Goal: Use online tool/utility: Utilize a website feature to perform a specific function

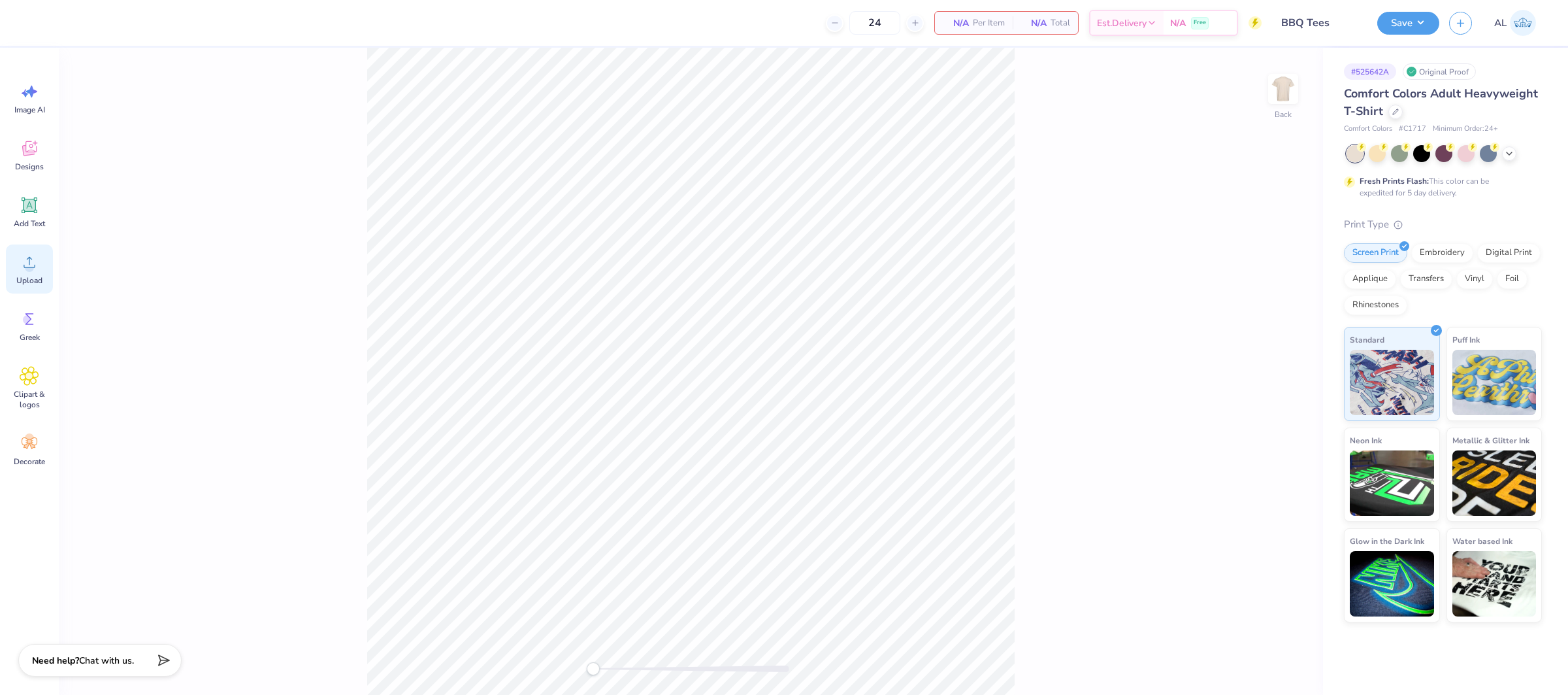
click at [35, 282] on span "Upload" at bounding box center [30, 280] width 26 height 11
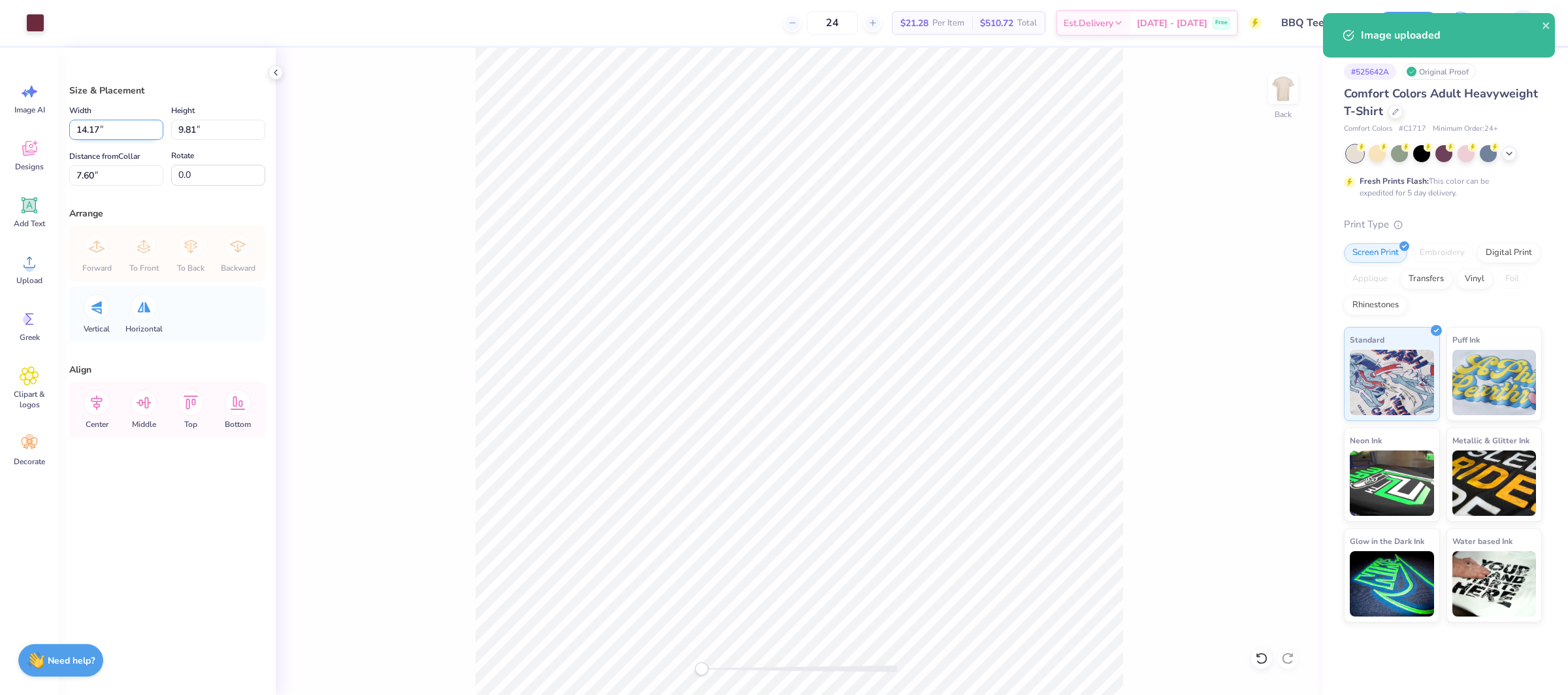
click at [113, 133] on input "14.17" at bounding box center [116, 129] width 94 height 21
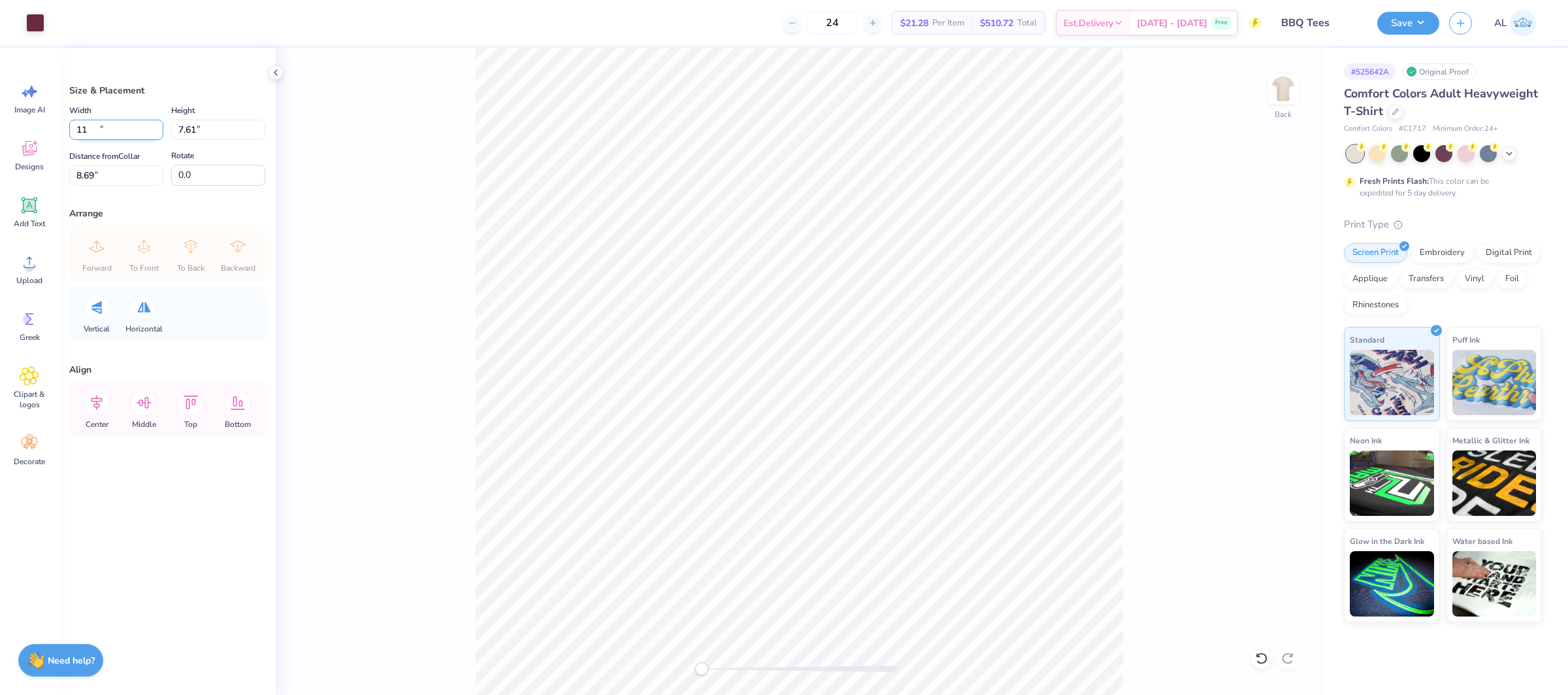
type input "11.00"
type input "7.61"
click at [125, 175] on input "8.69" at bounding box center [116, 175] width 94 height 21
type input "2"
click at [125, 175] on input "2" at bounding box center [116, 175] width 94 height 21
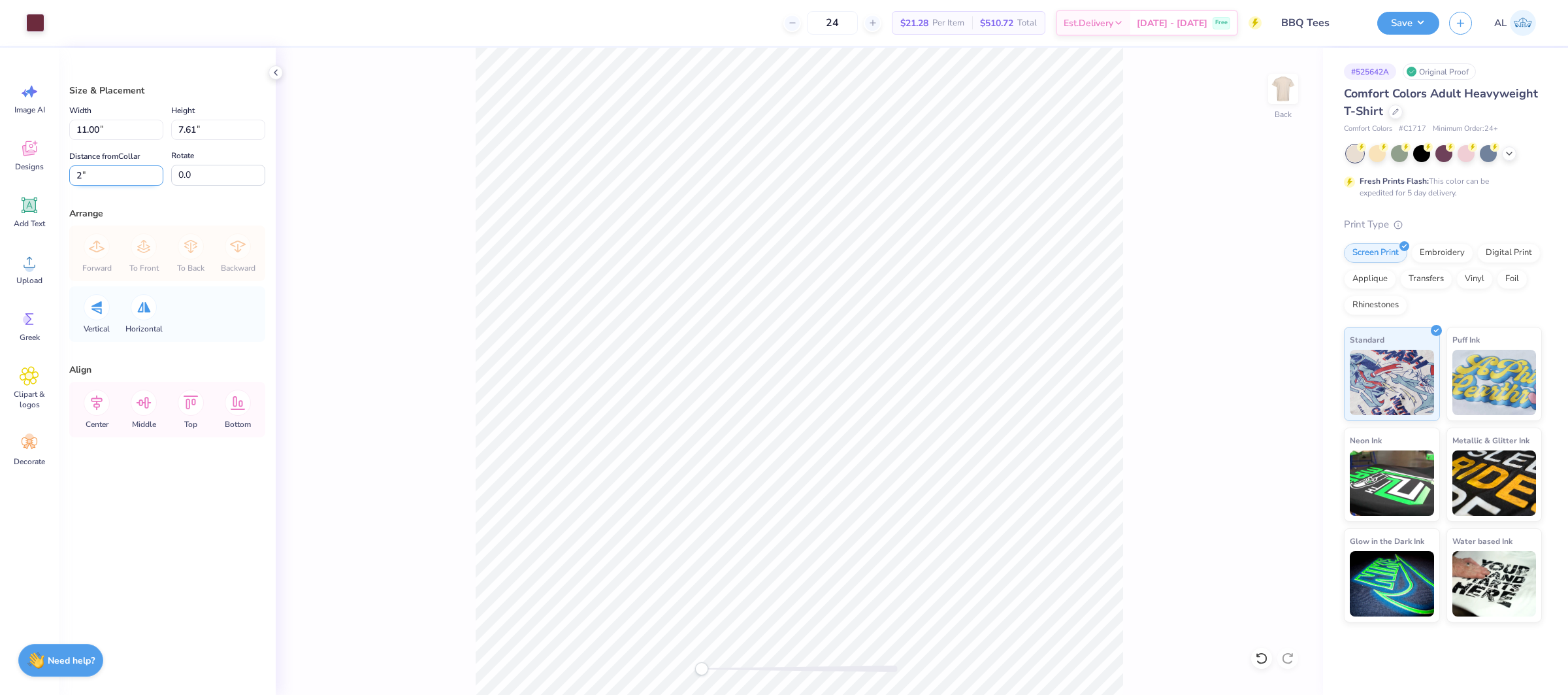
click at [125, 175] on input "2" at bounding box center [116, 175] width 94 height 21
type input "3"
click at [89, 408] on icon at bounding box center [97, 403] width 26 height 26
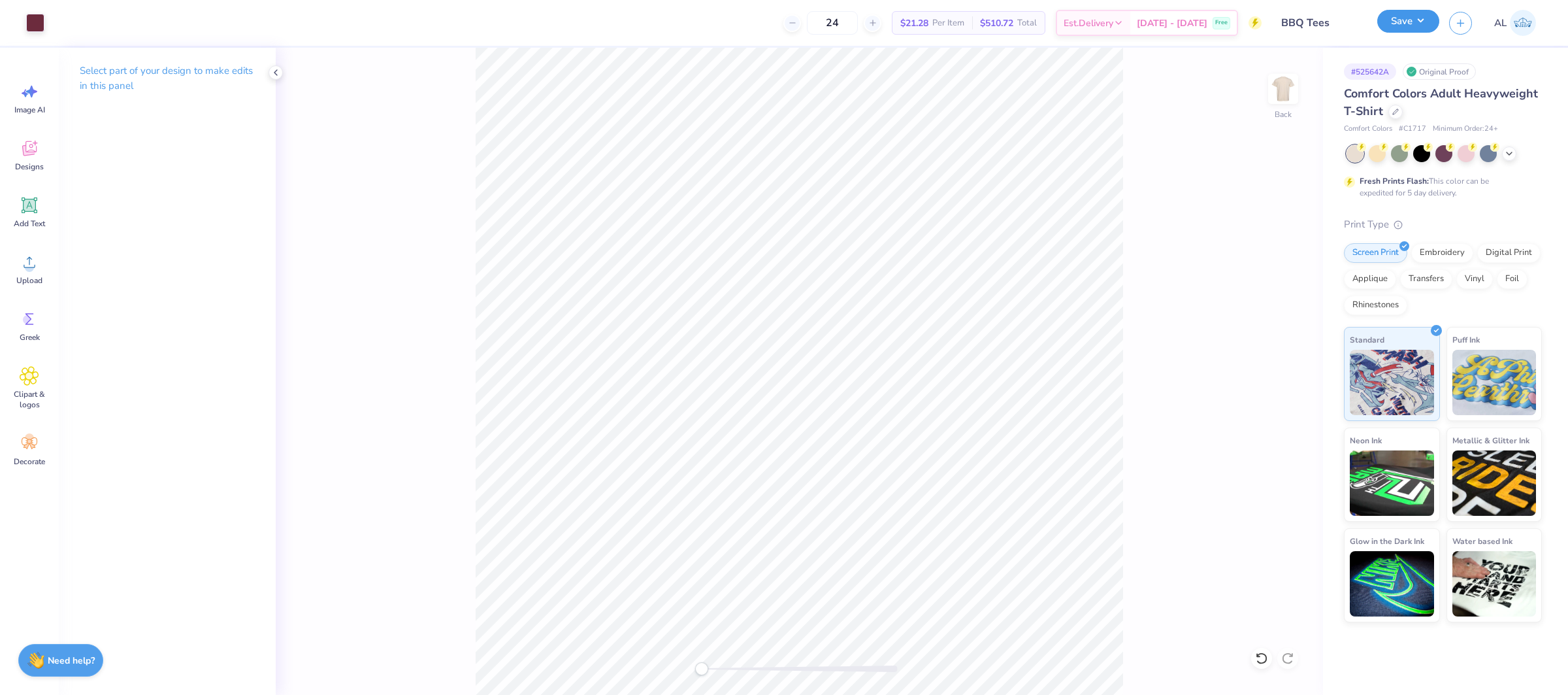
click at [1403, 21] on button "Save" at bounding box center [1408, 21] width 62 height 23
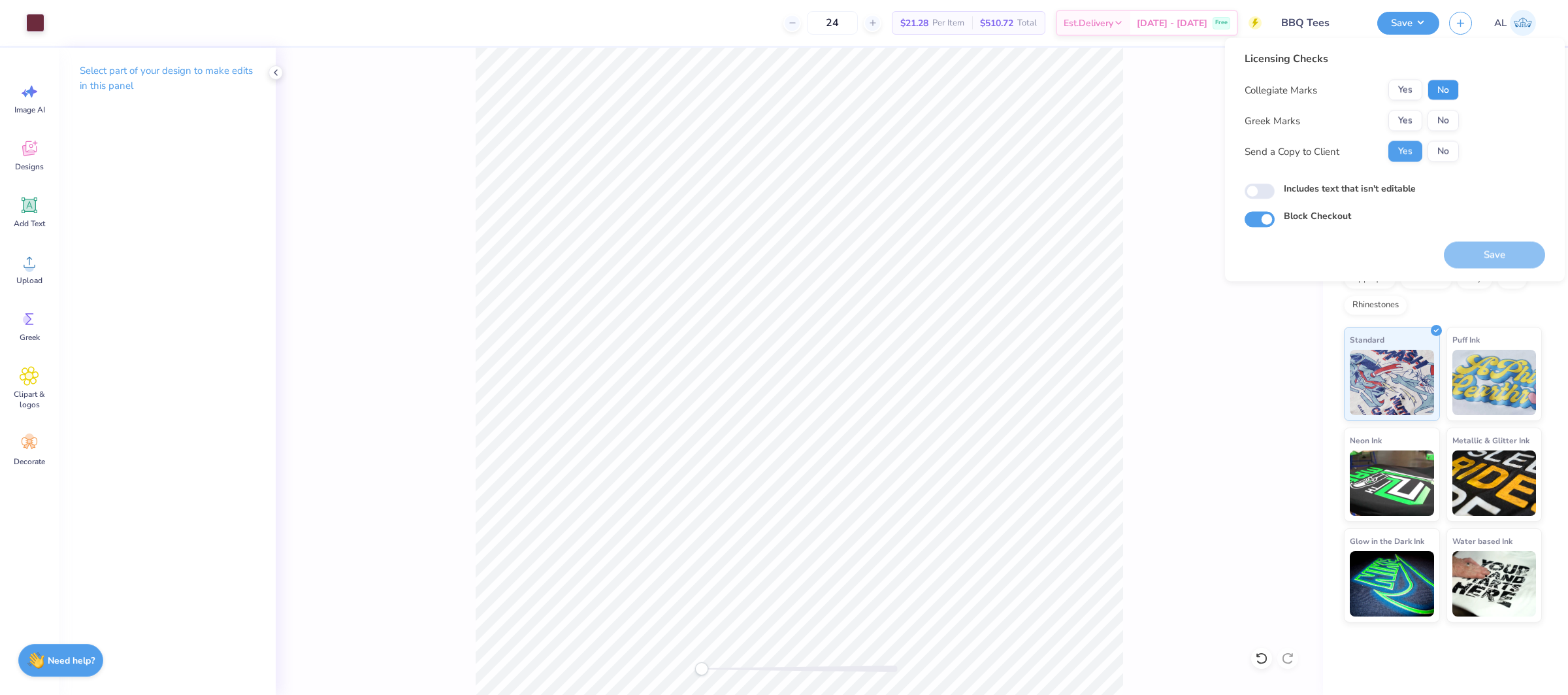
click at [1445, 87] on button "No" at bounding box center [1444, 90] width 31 height 21
click at [1404, 87] on button "Yes" at bounding box center [1405, 90] width 34 height 21
click at [1439, 117] on button "No" at bounding box center [1444, 120] width 31 height 21
click at [1496, 244] on button "Save" at bounding box center [1495, 255] width 101 height 27
